Goal: Information Seeking & Learning: Learn about a topic

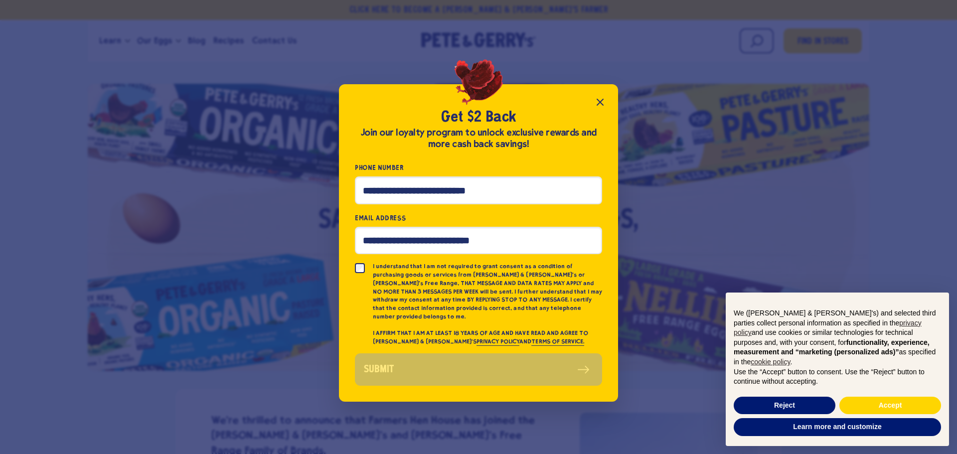
click at [598, 104] on icon "Close popup" at bounding box center [600, 102] width 6 height 6
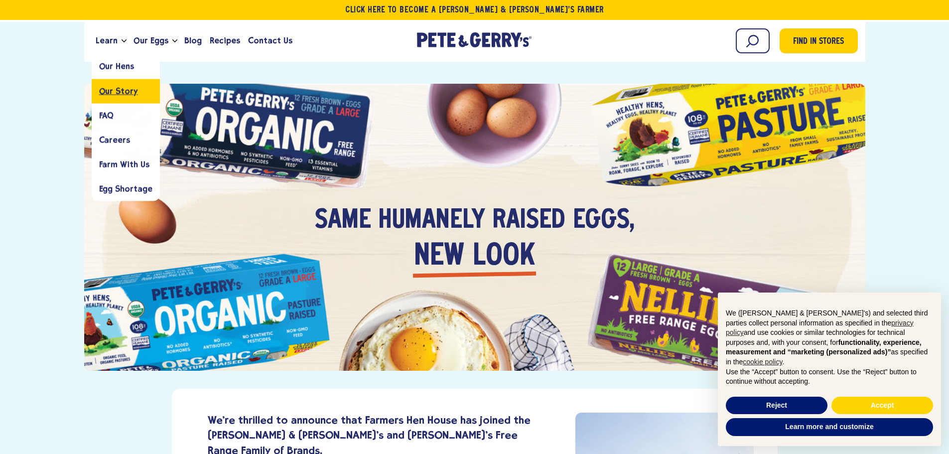
click at [111, 92] on span "Our Story" at bounding box center [118, 90] width 39 height 9
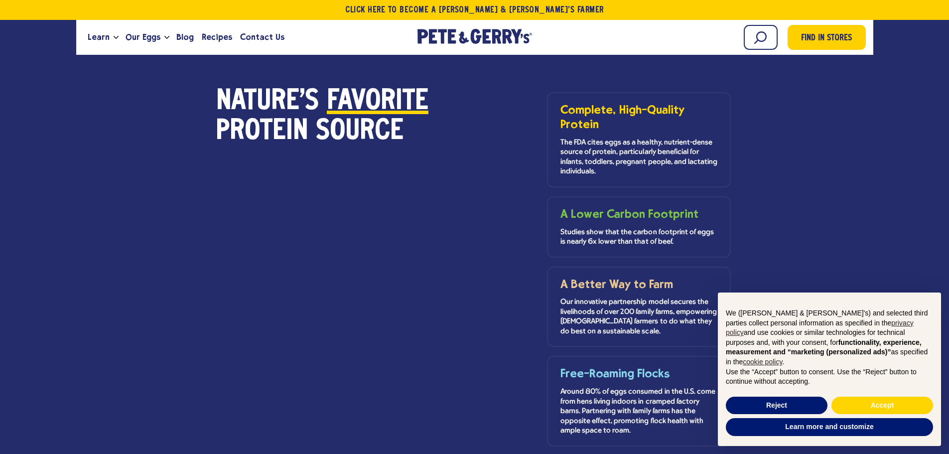
scroll to position [797, 0]
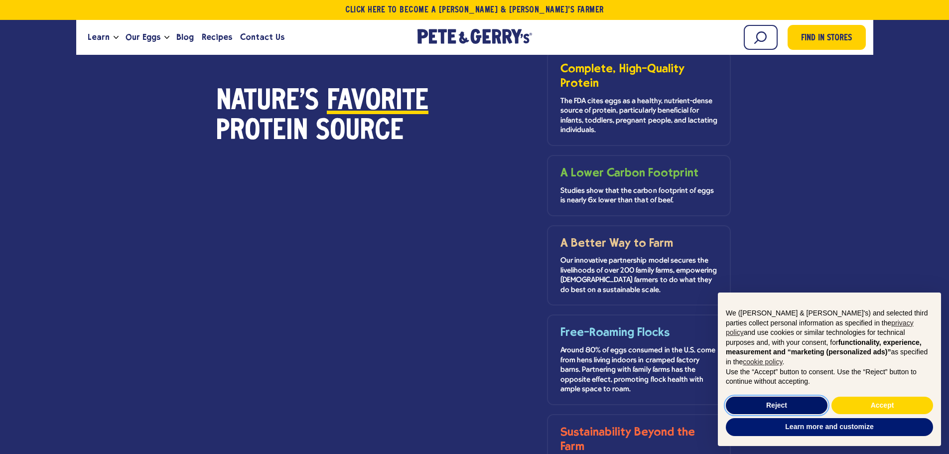
click at [769, 400] on button "Reject" at bounding box center [777, 406] width 102 height 18
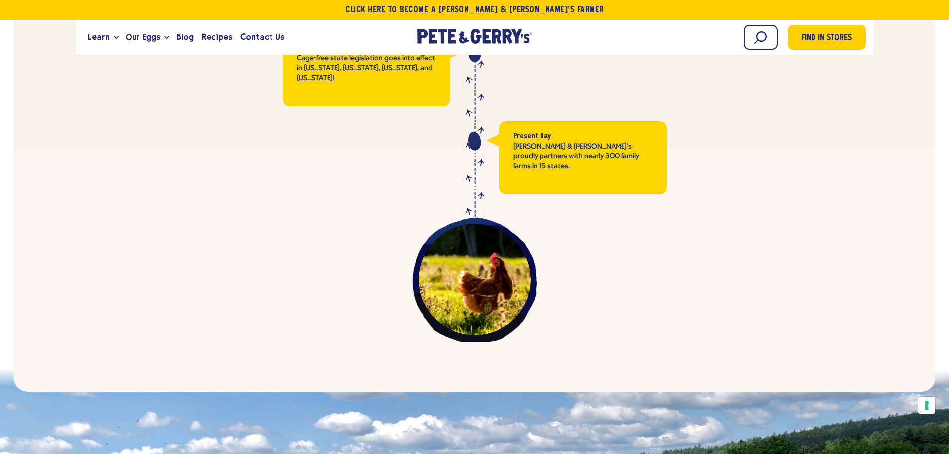
scroll to position [2840, 0]
